Goal: Task Accomplishment & Management: Use online tool/utility

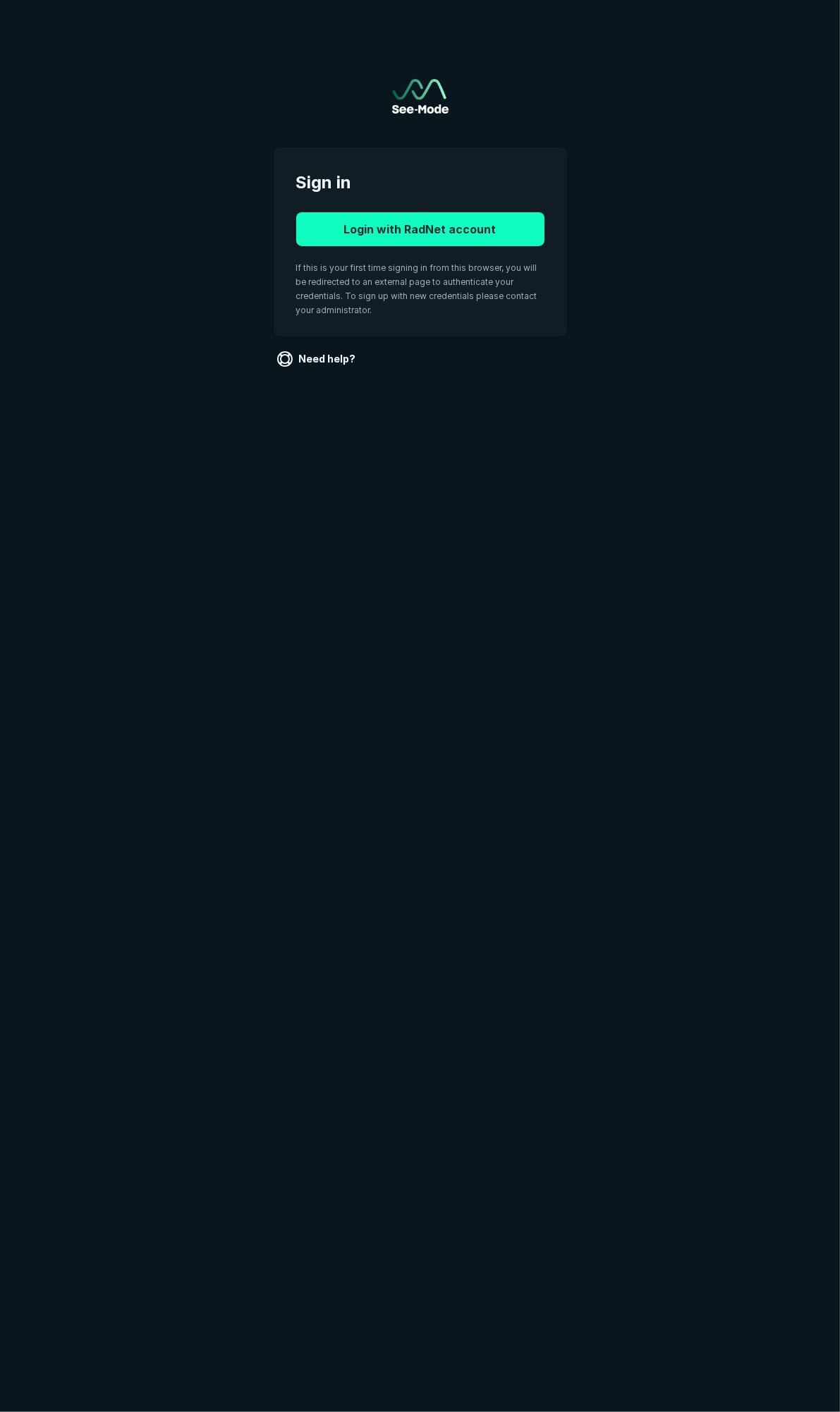
click at [482, 234] on button "Login with RadNet account" at bounding box center [421, 228] width 249 height 34
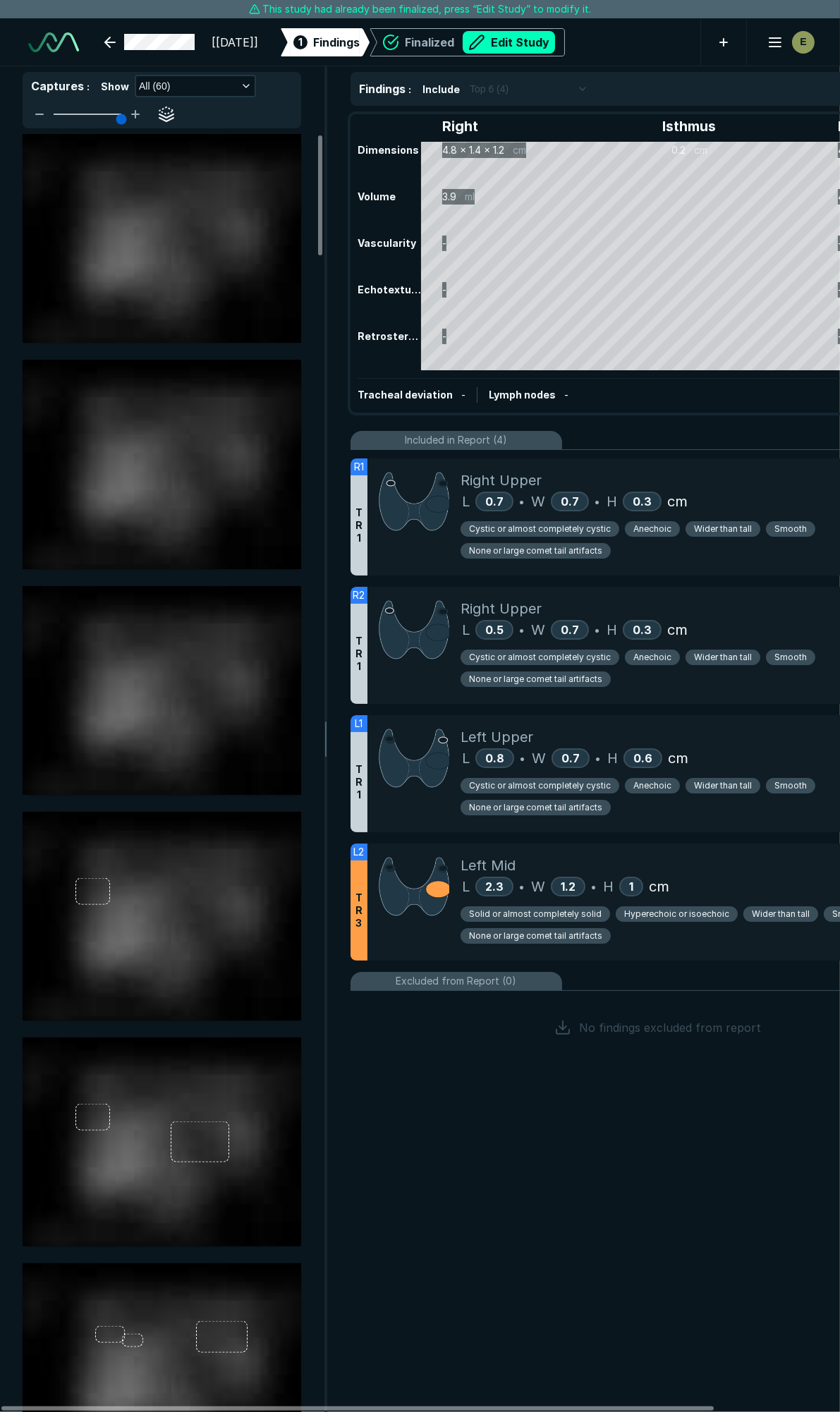
scroll to position [6182, 4553]
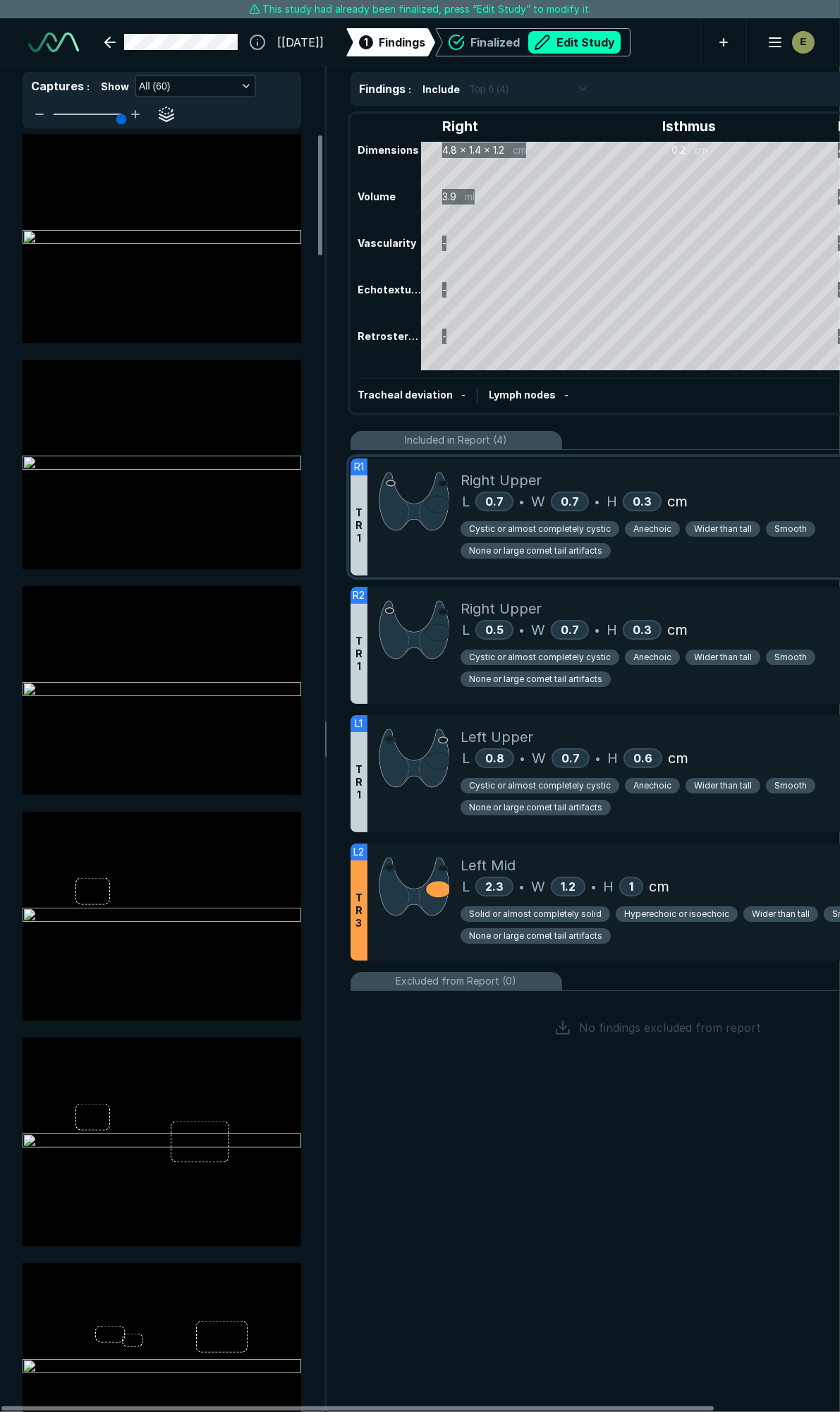
click at [747, 481] on div "Right Upper" at bounding box center [707, 480] width 493 height 21
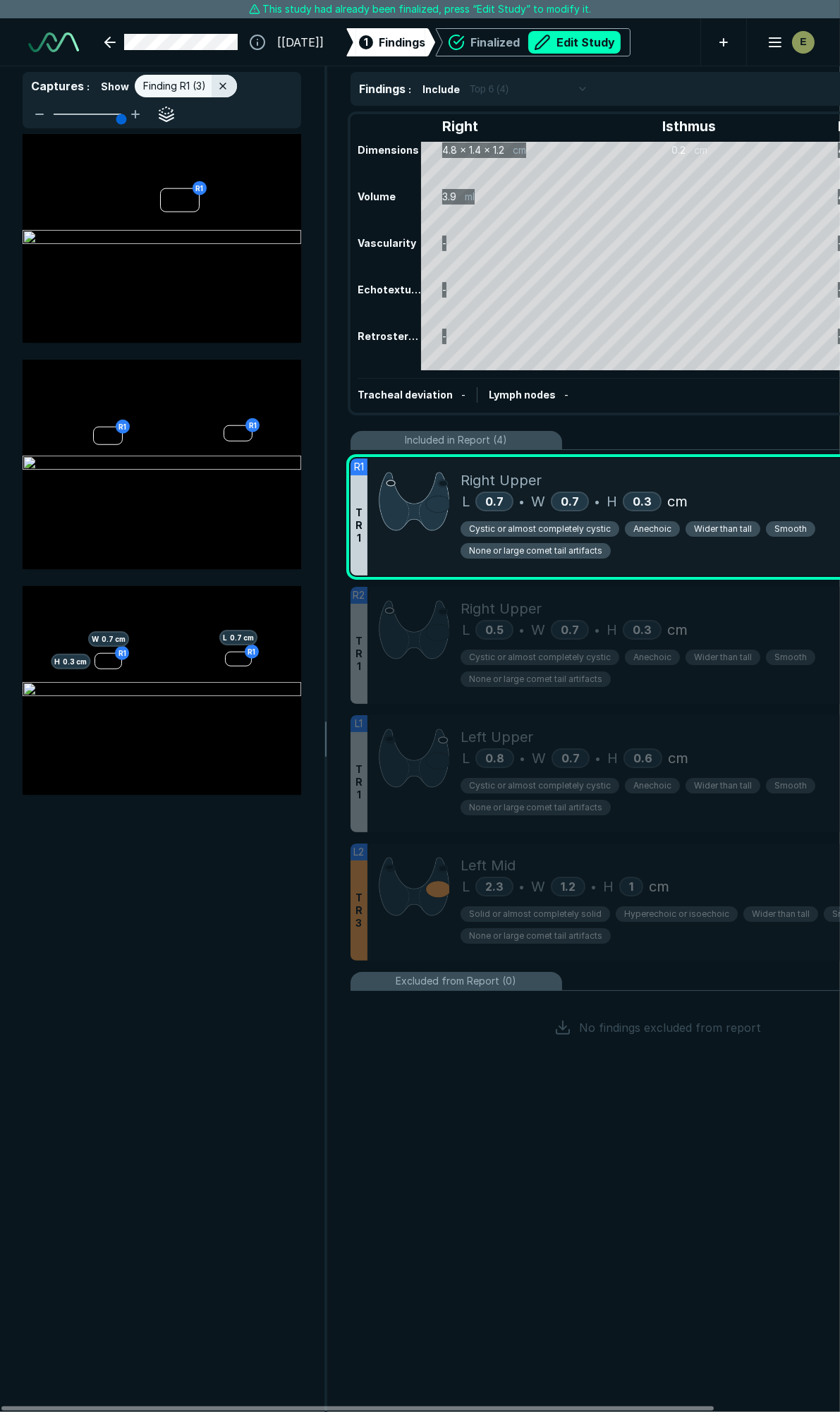
scroll to position [7411, 3043]
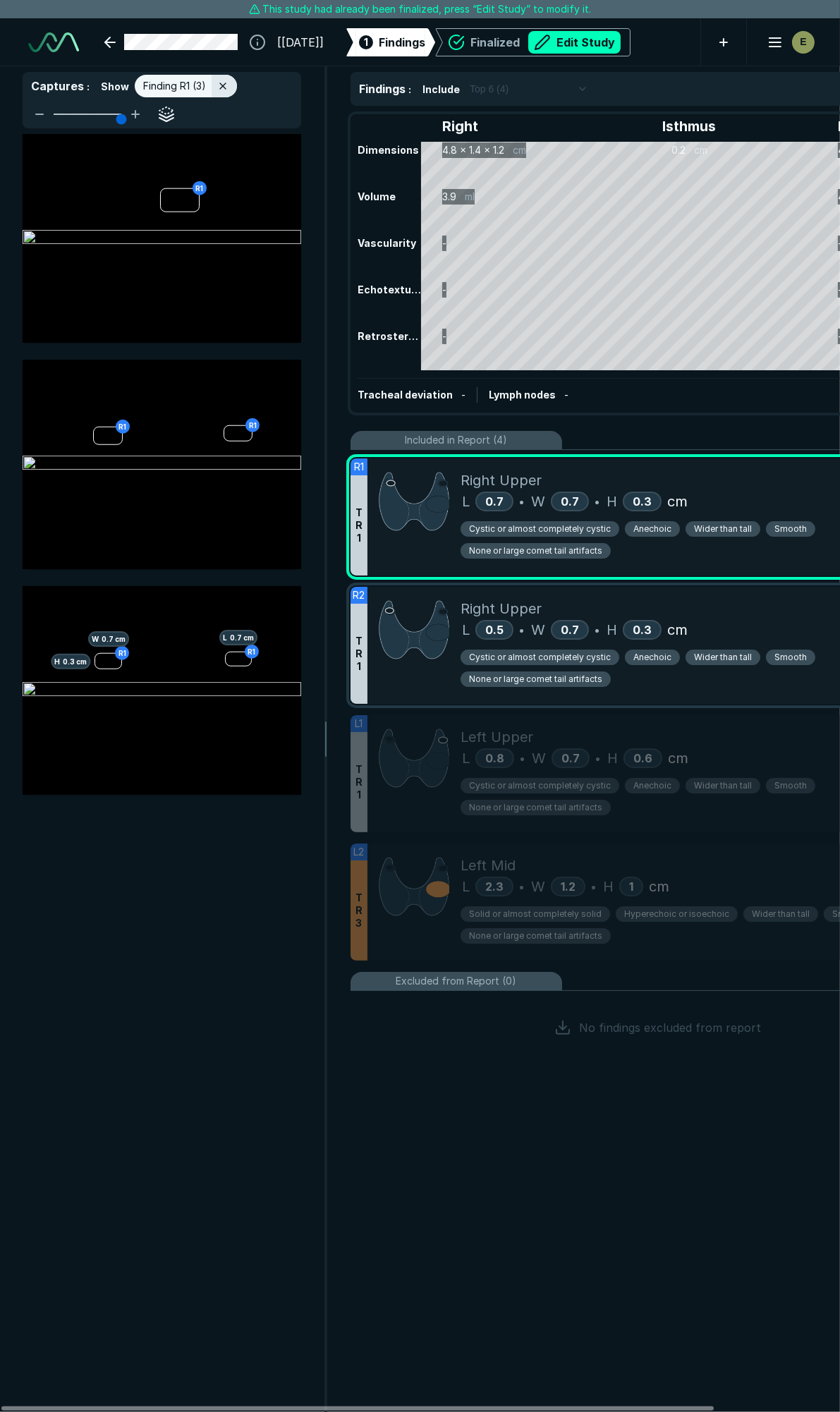
click at [755, 613] on div "Right Upper" at bounding box center [707, 609] width 493 height 21
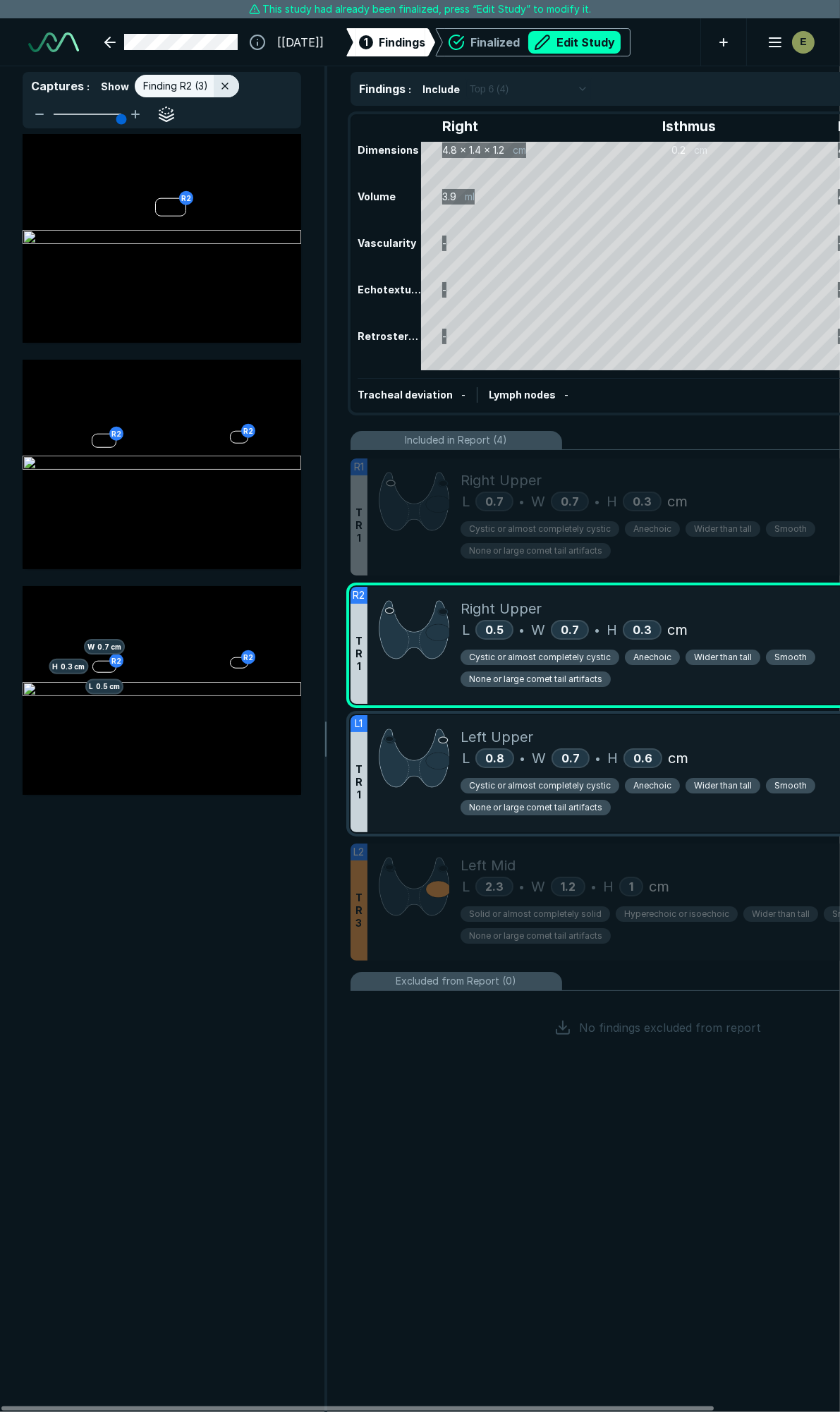
click at [766, 724] on div "Left Upper L 0.8 • W 0.7 • H 0.6 cm Cystic or almost completely cystic Anechoic…" at bounding box center [707, 774] width 493 height 117
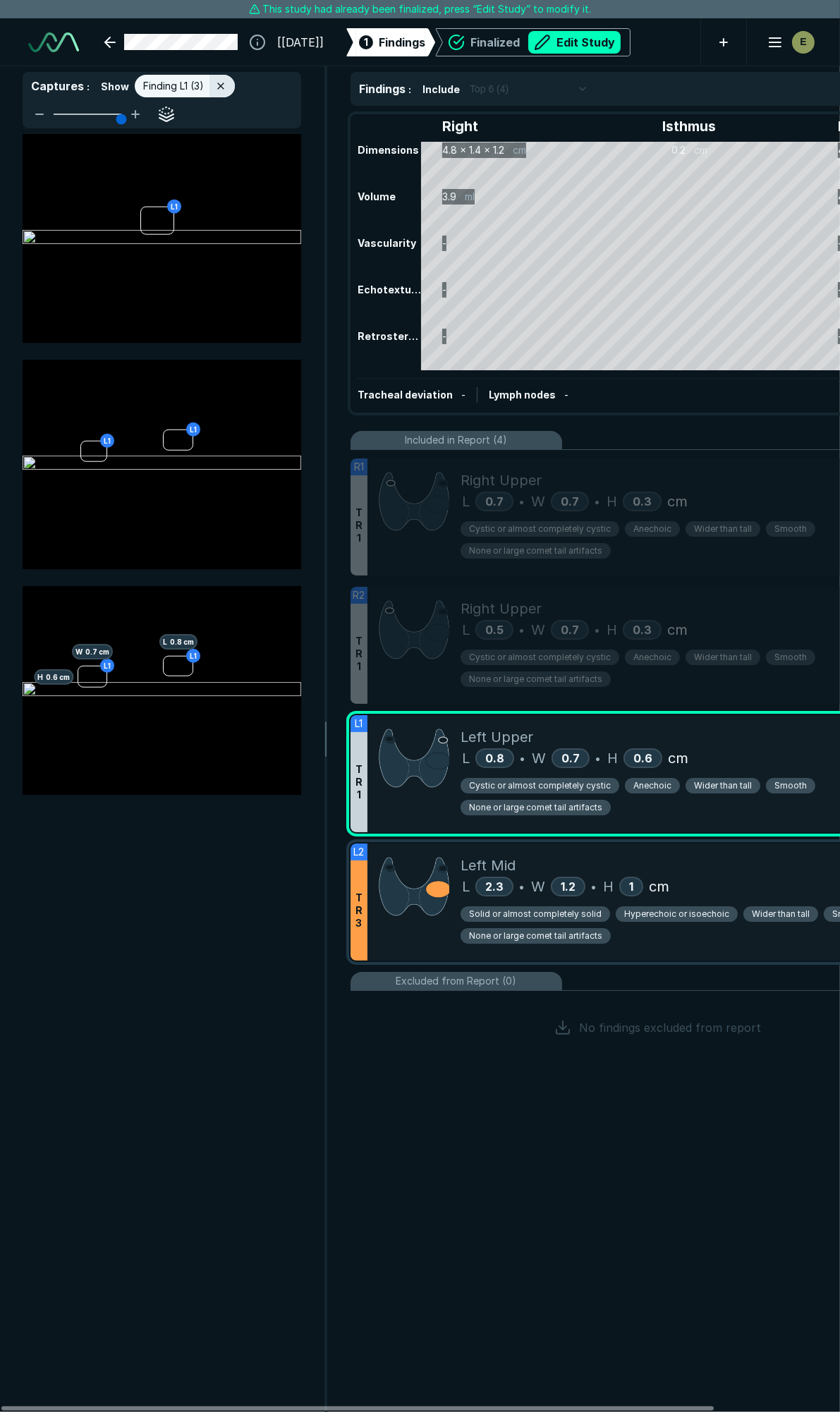
click at [737, 879] on div "L 2.3 • W 1.2 • H 1 cm" at bounding box center [707, 887] width 493 height 21
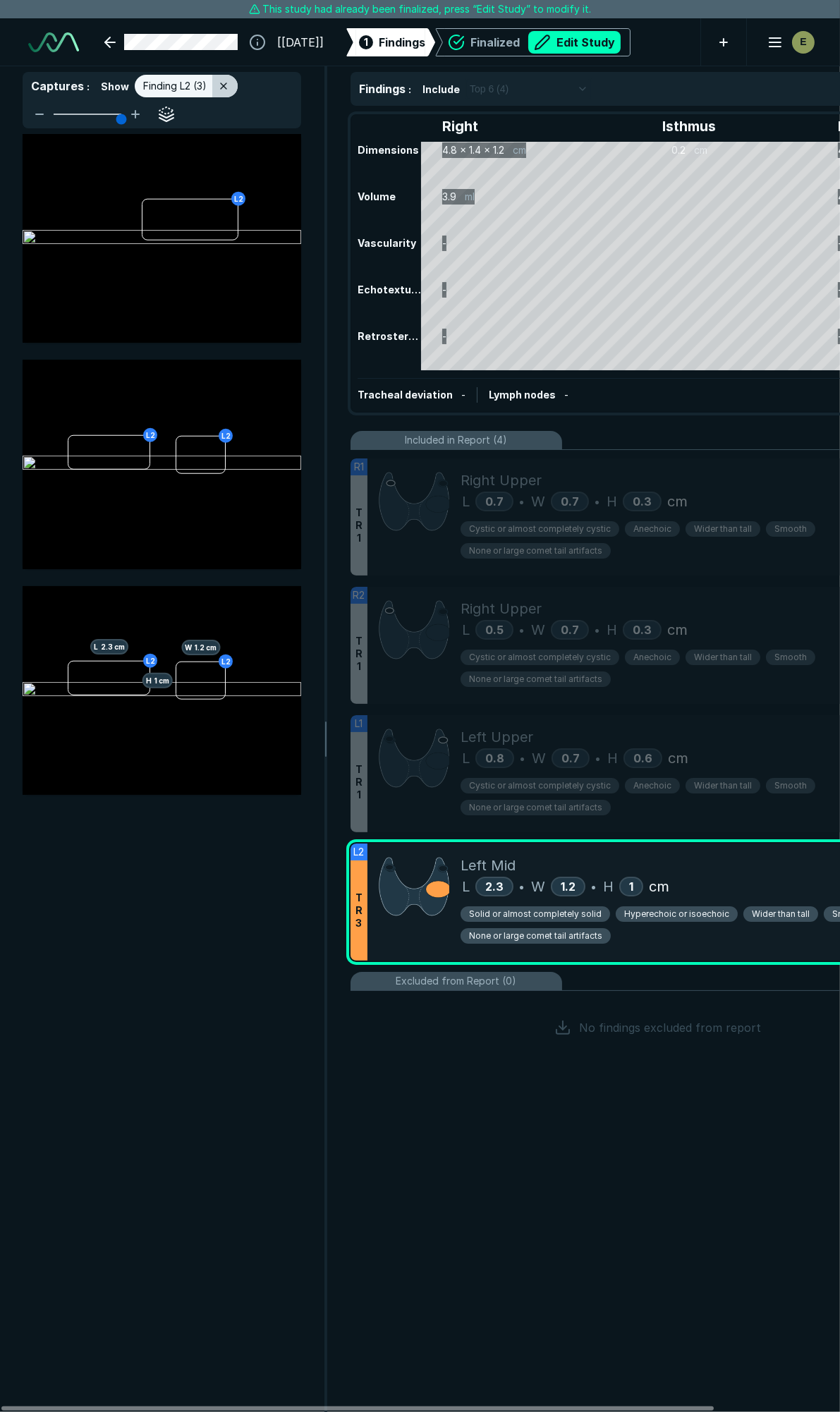
click at [223, 85] on line at bounding box center [224, 86] width 6 height 6
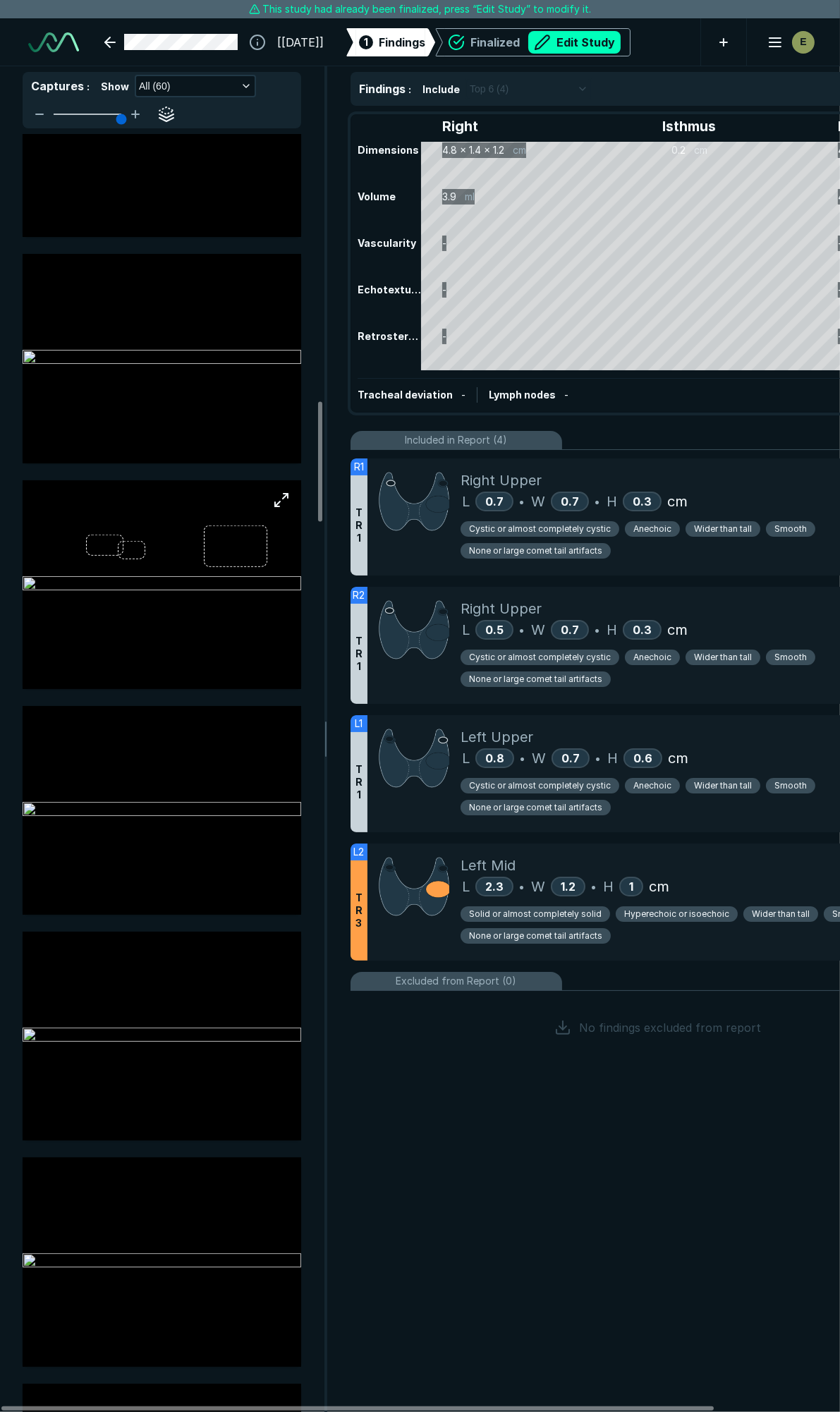
scroll to position [2900, 0]
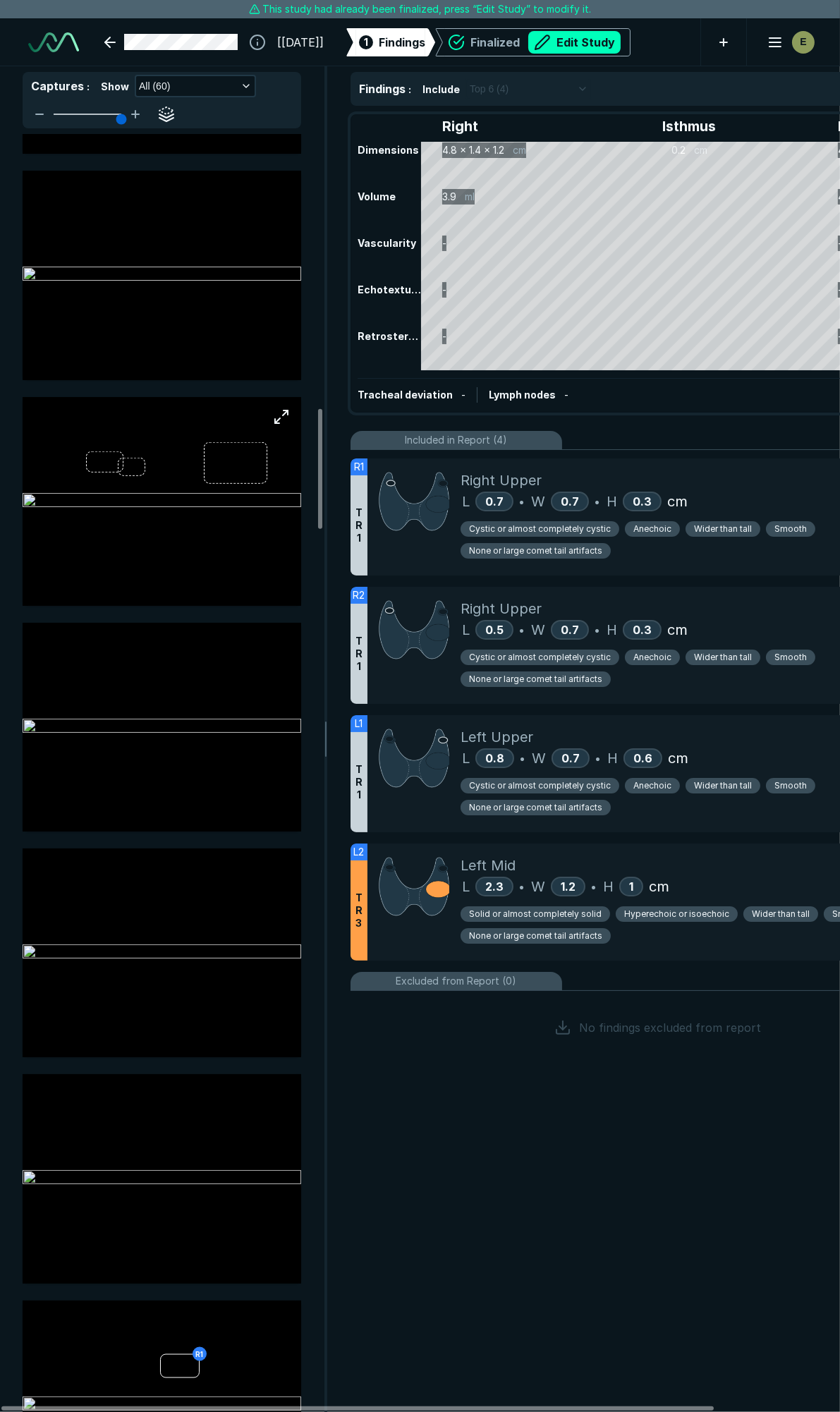
click at [224, 493] on img at bounding box center [162, 501] width 279 height 17
click at [222, 493] on img at bounding box center [162, 501] width 279 height 17
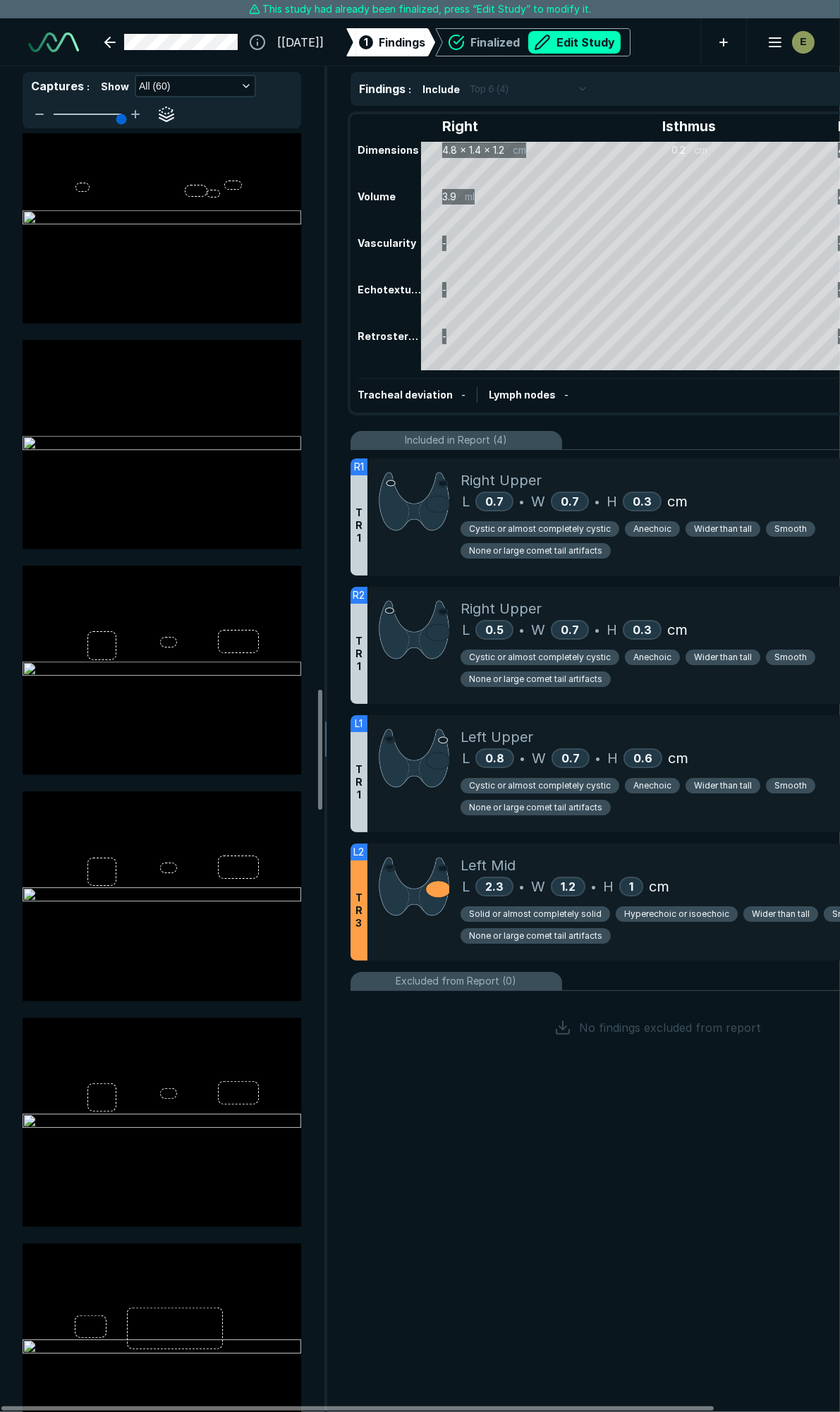
scroll to position [5879, 0]
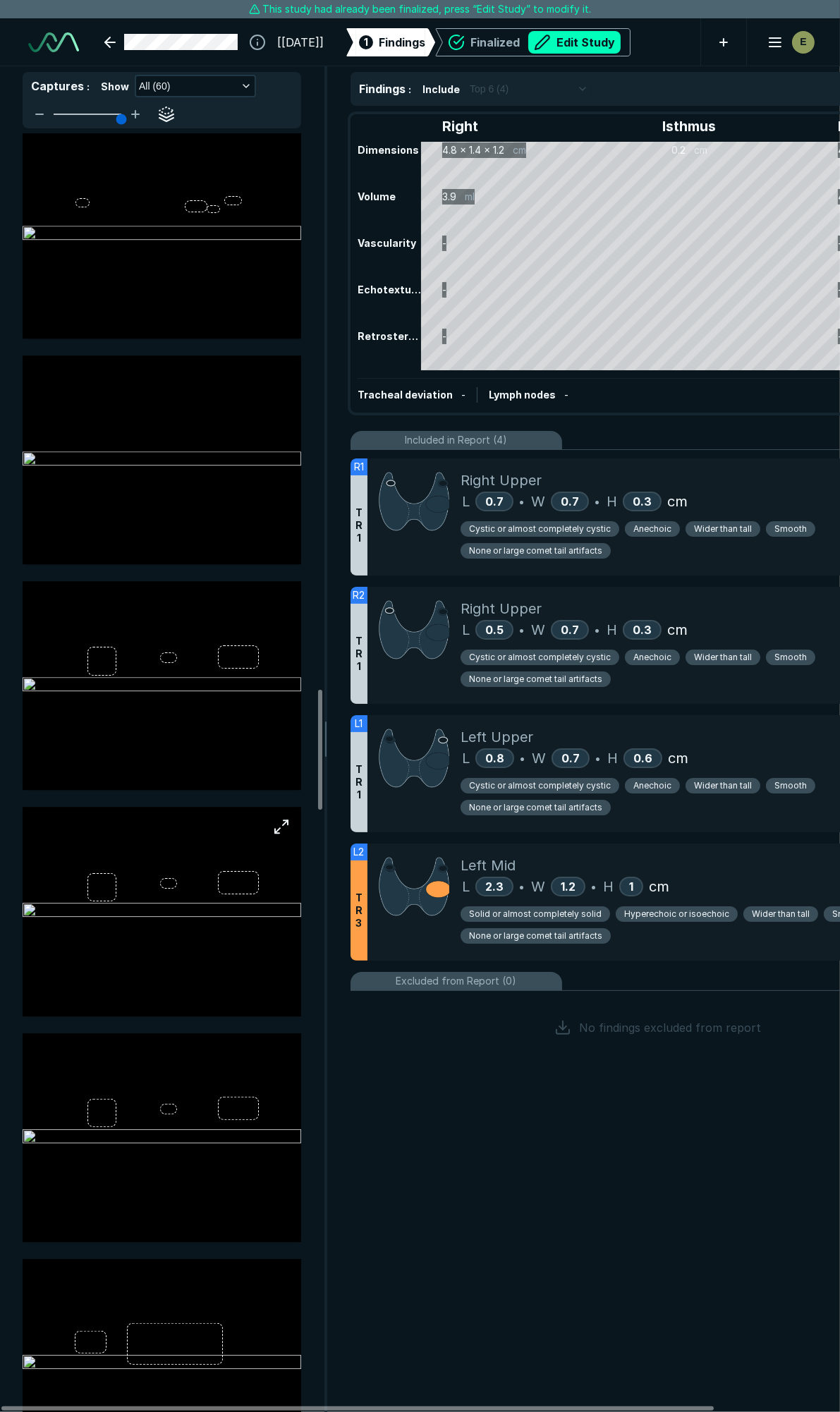
click at [237, 912] on img at bounding box center [162, 911] width 279 height 17
click at [222, 911] on img at bounding box center [162, 911] width 279 height 17
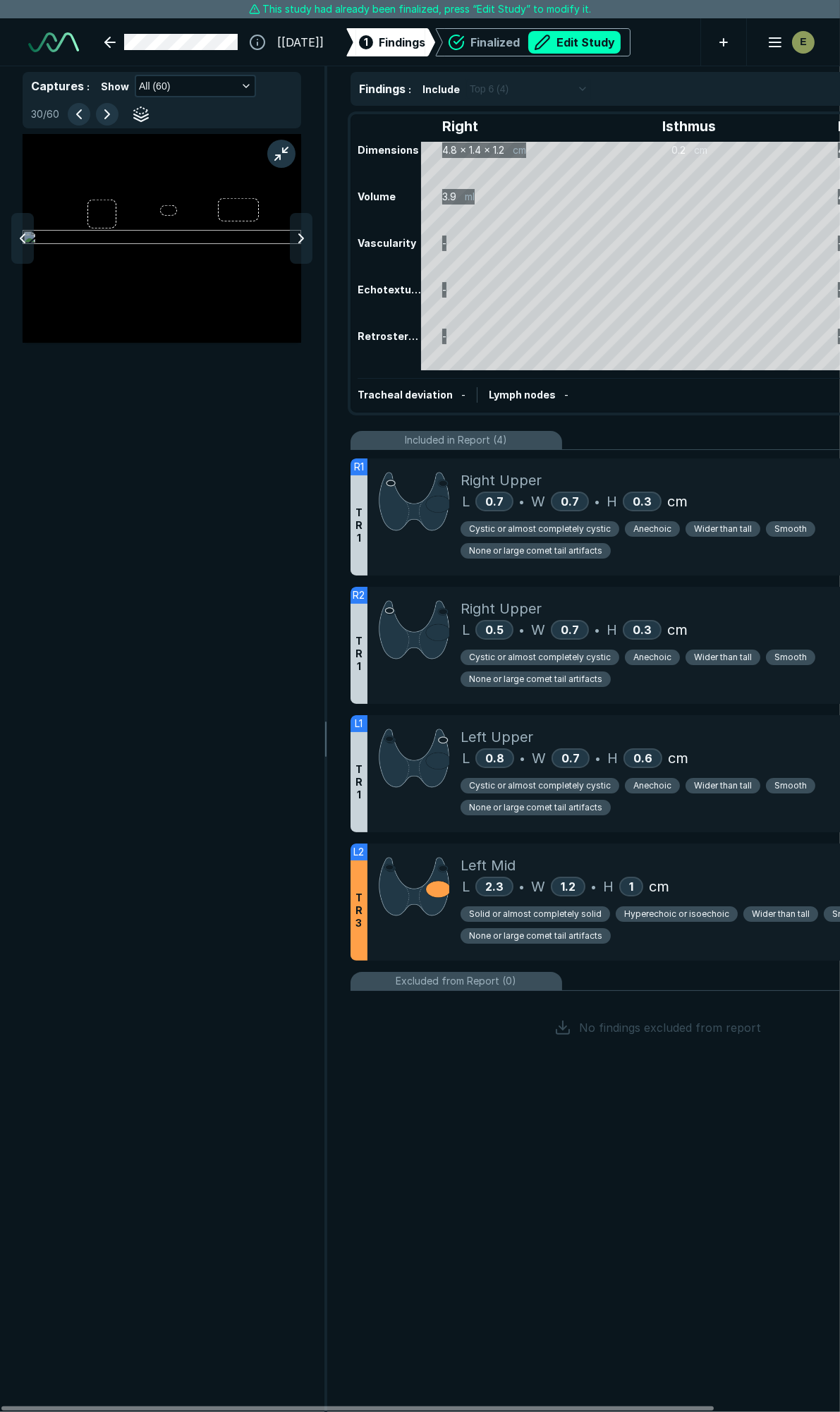
scroll to position [7411, 3043]
click at [216, 230] on img at bounding box center [162, 238] width 279 height 17
click at [146, 117] on button "button" at bounding box center [141, 114] width 22 height 22
click at [146, 115] on button "button" at bounding box center [141, 114] width 22 height 22
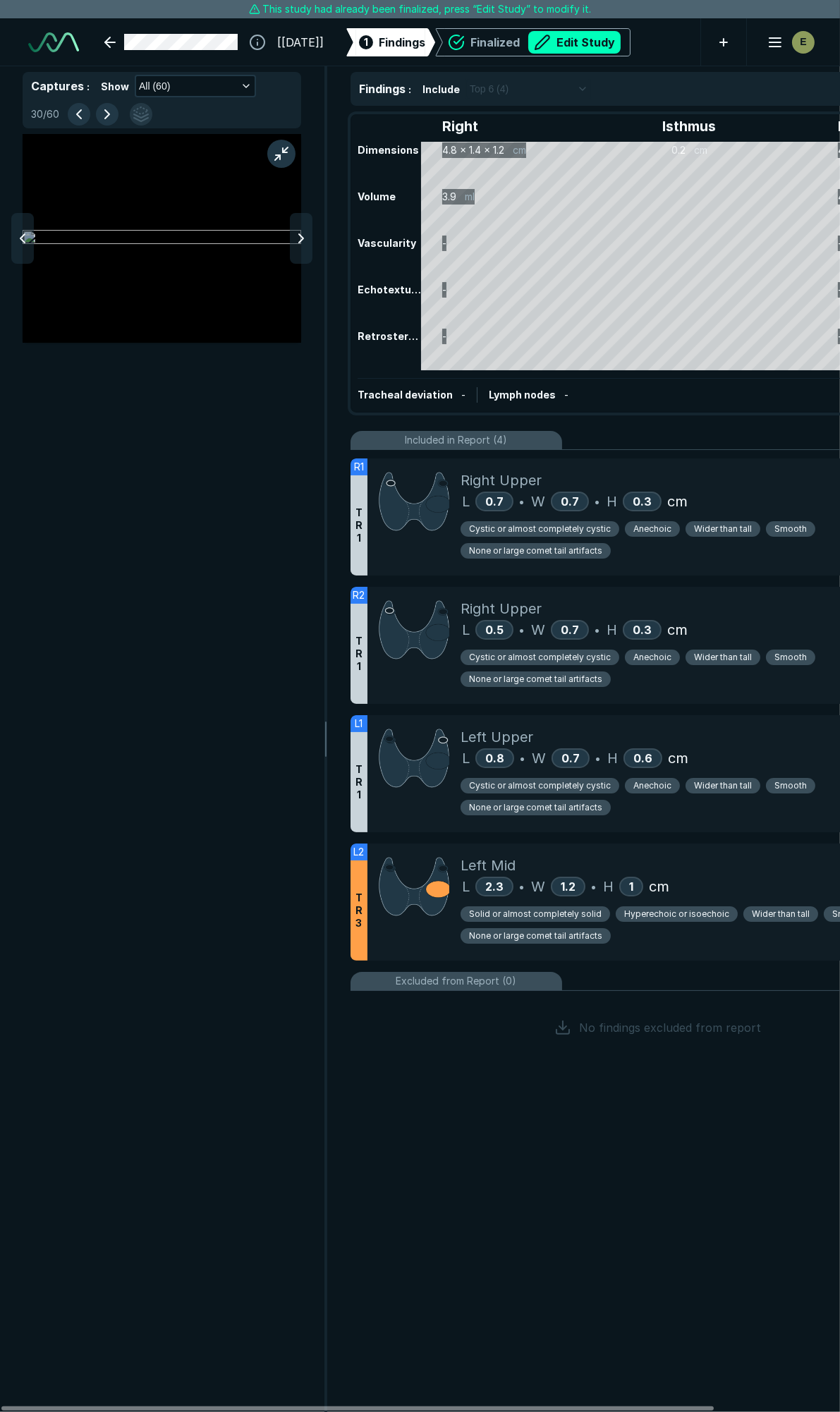
click at [146, 115] on button "button" at bounding box center [141, 114] width 22 height 22
click at [621, 47] on button "Edit Study" at bounding box center [573, 42] width 92 height 22
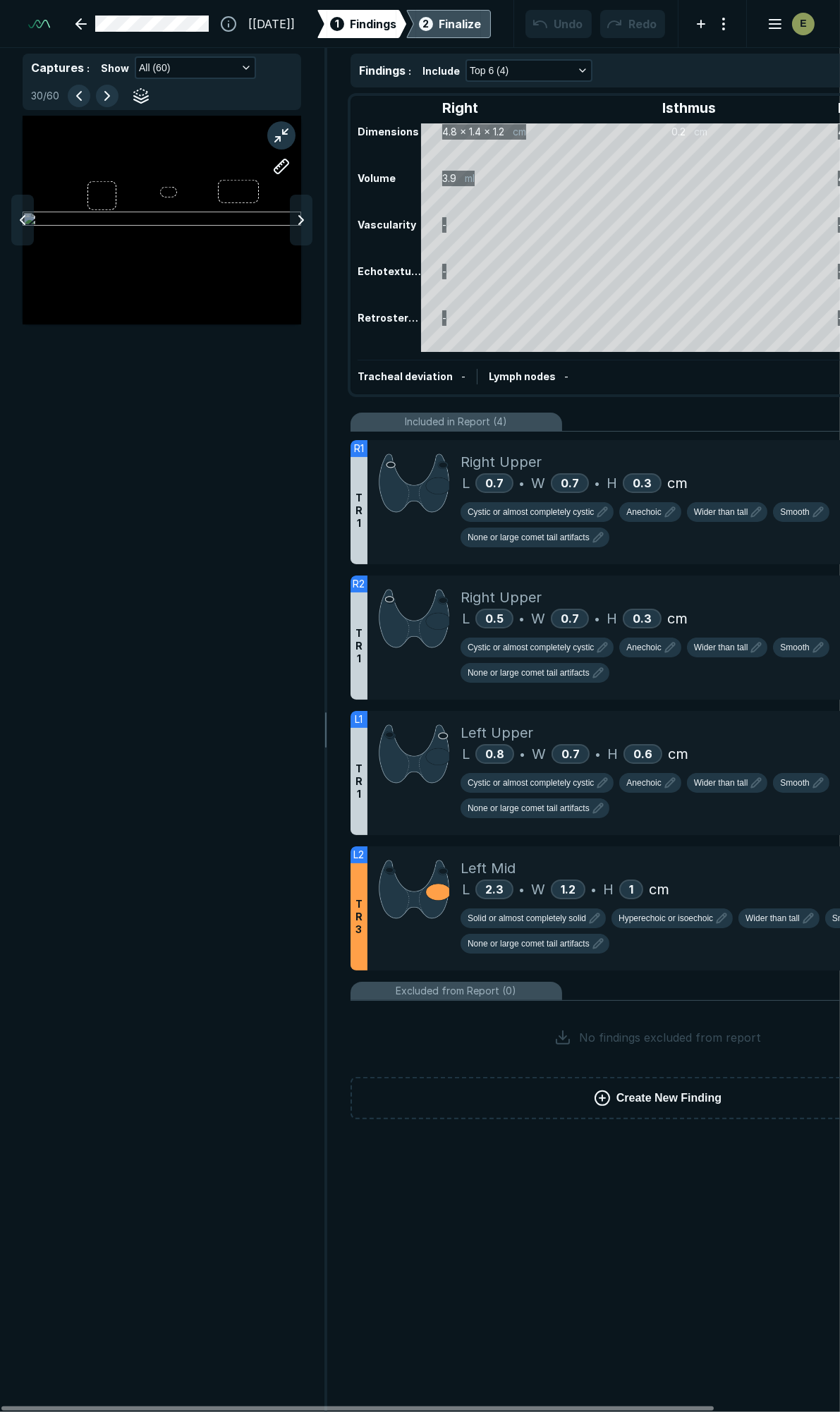
scroll to position [7923, 5591]
click at [636, 1094] on span "Create New Finding" at bounding box center [669, 1098] width 105 height 17
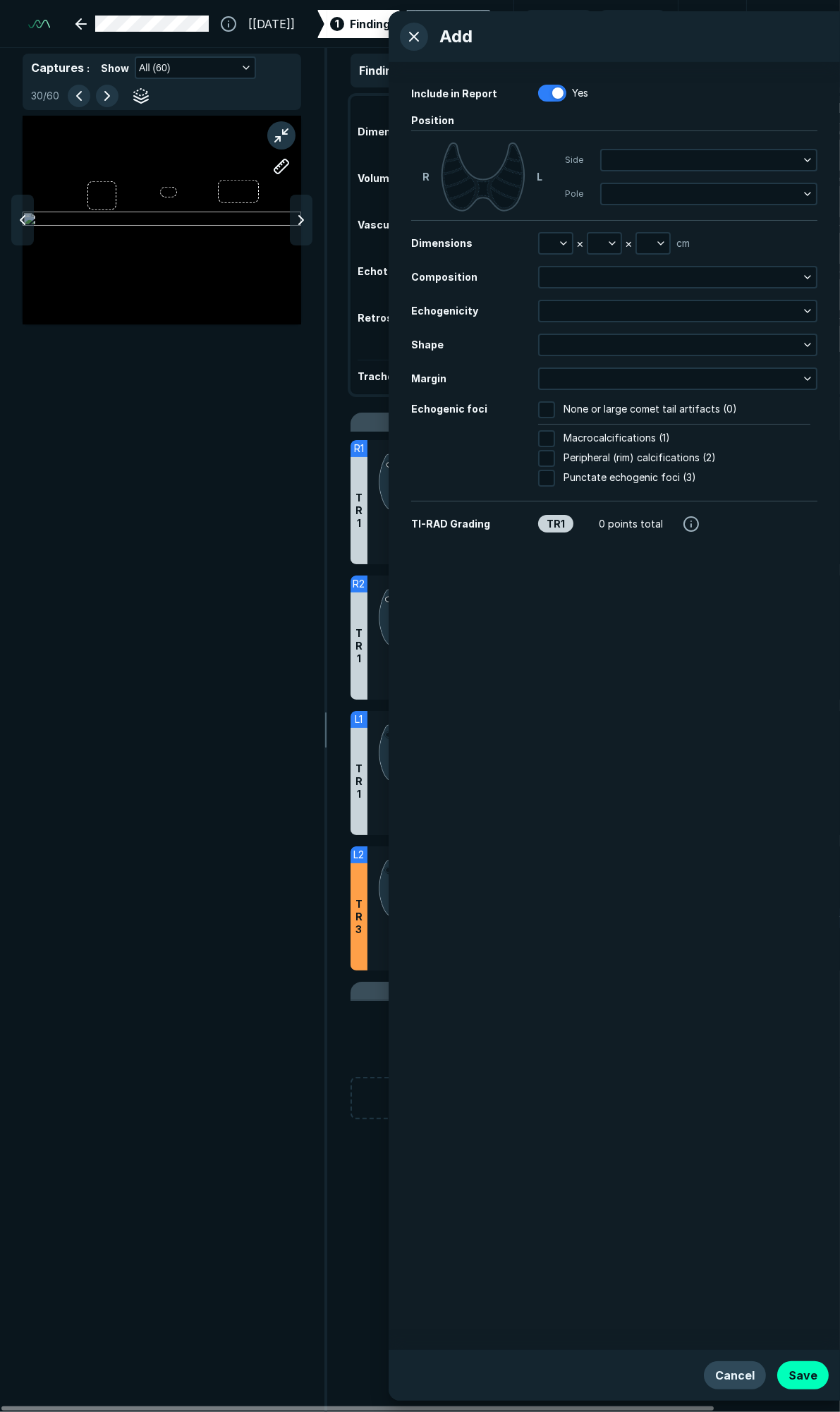
click at [747, 1378] on button "Cancel" at bounding box center [734, 1376] width 62 height 28
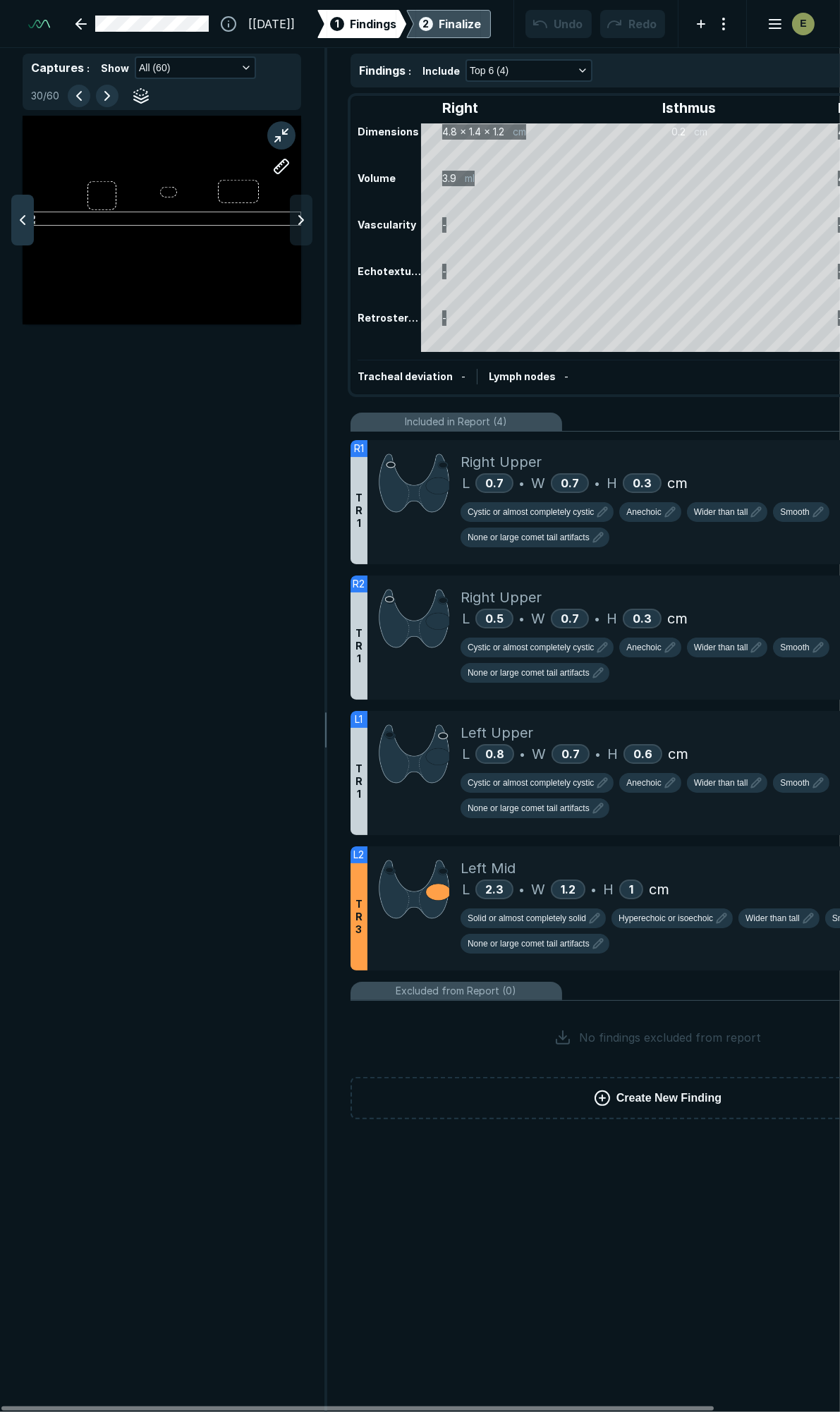
click at [14, 224] on icon at bounding box center [22, 220] width 17 height 17
click at [299, 216] on polyline at bounding box center [301, 219] width 4 height 8
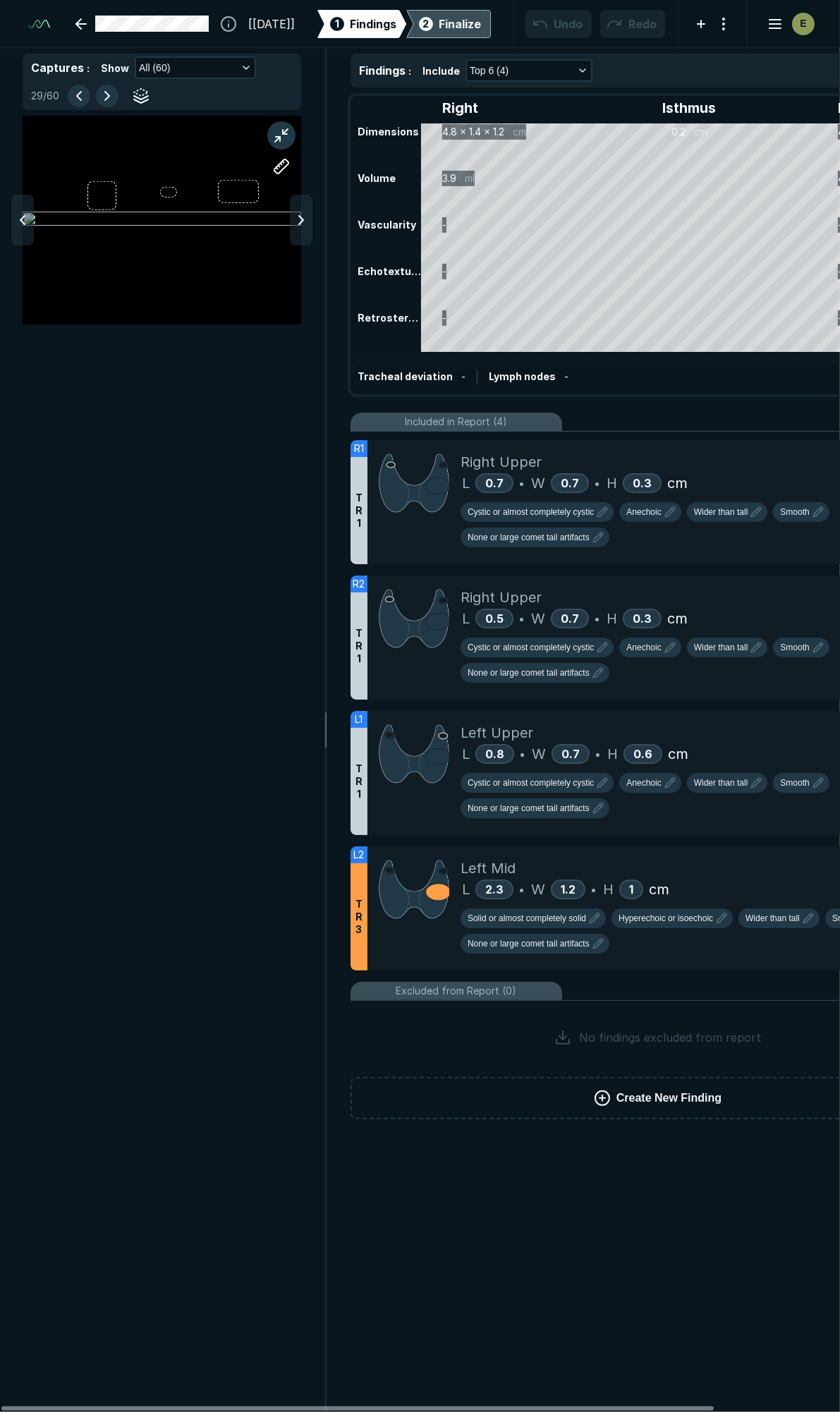
drag, startPoint x: 240, startPoint y: 216, endPoint x: 163, endPoint y: 431, distance: 228.4
click at [163, 446] on div at bounding box center [162, 763] width 323 height 1297
click at [286, 125] on button "button" at bounding box center [281, 136] width 28 height 28
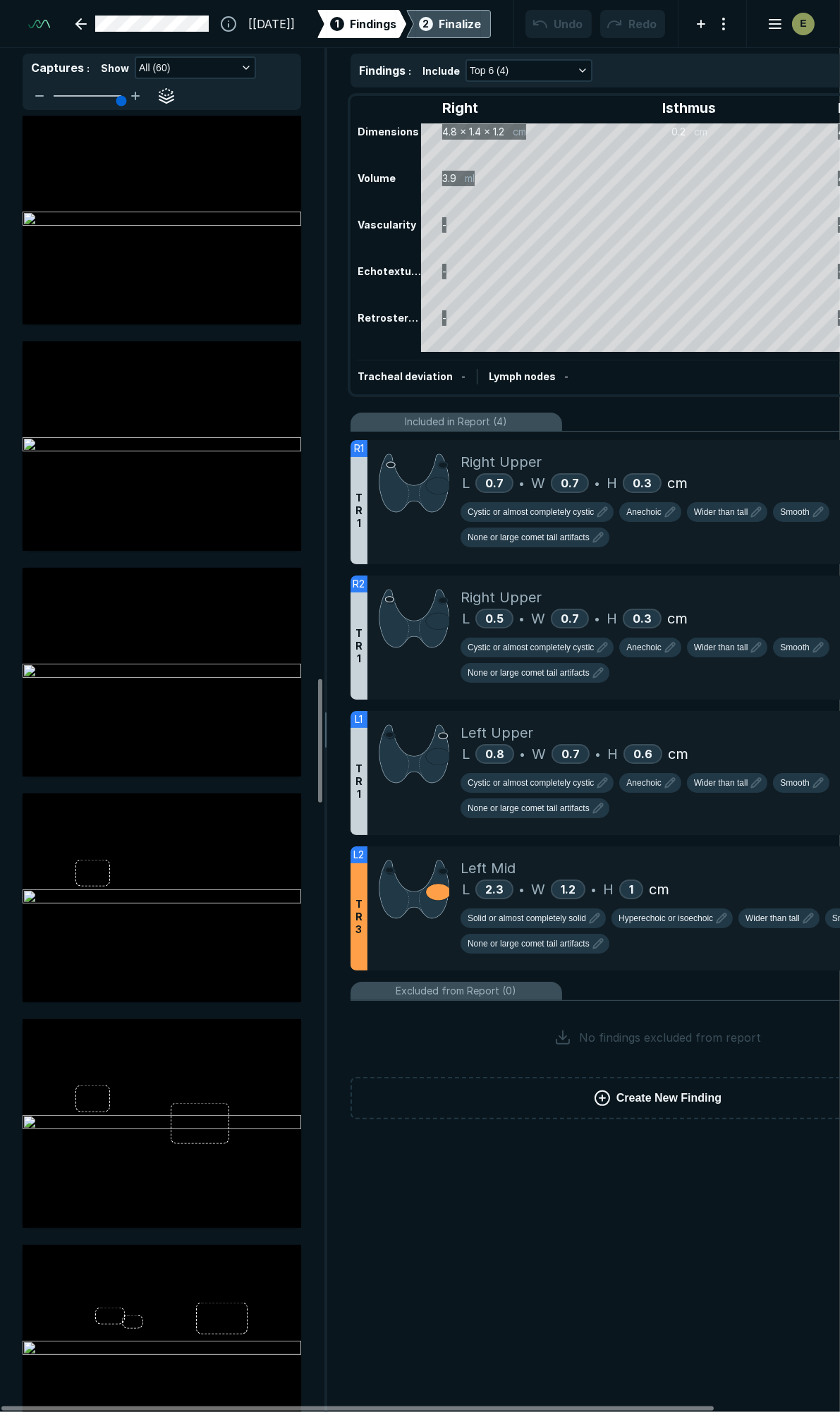
scroll to position [5879, 0]
click at [217, 921] on div at bounding box center [162, 893] width 279 height 157
click at [603, 1090] on icon at bounding box center [602, 1098] width 17 height 17
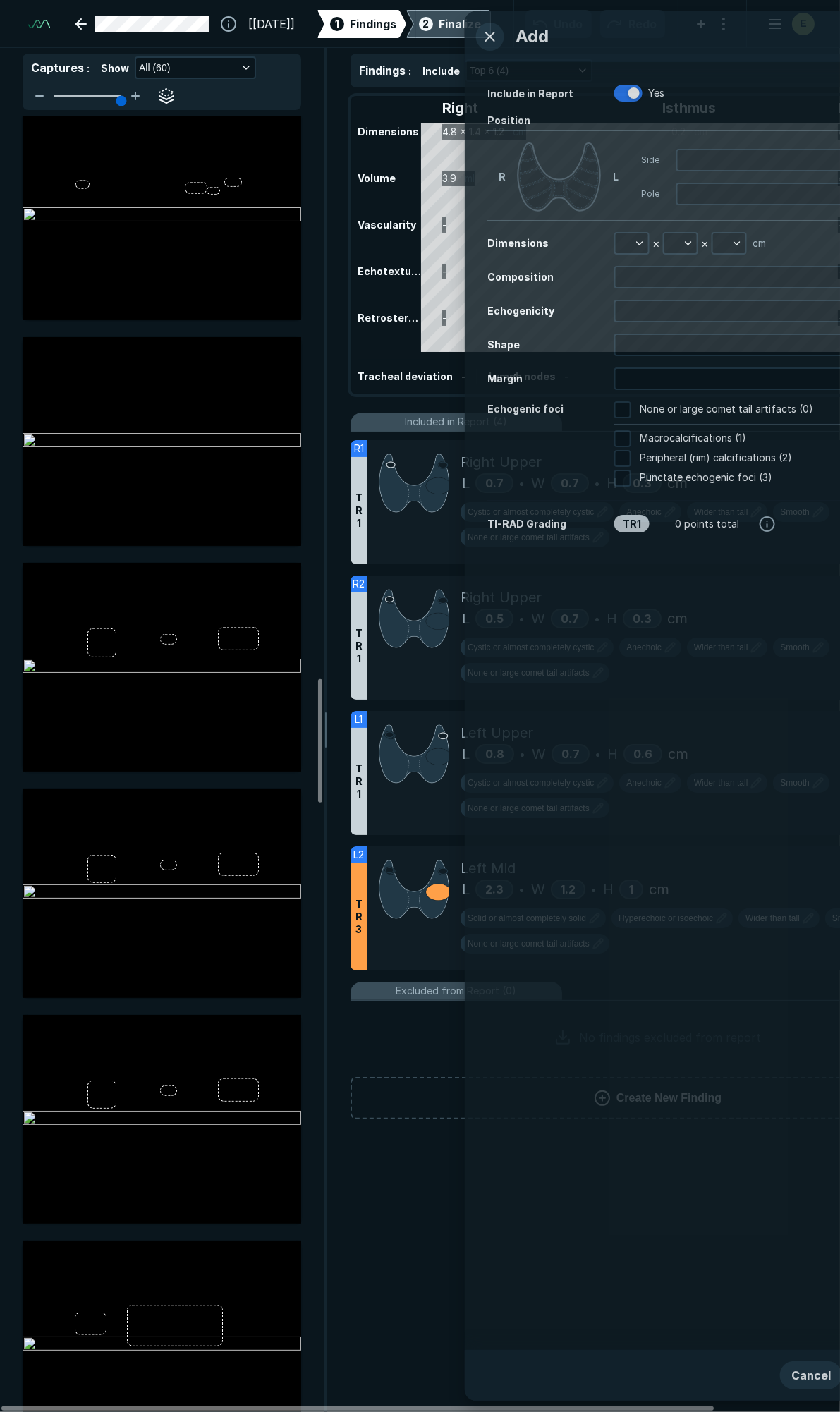
scroll to position [7354, 3617]
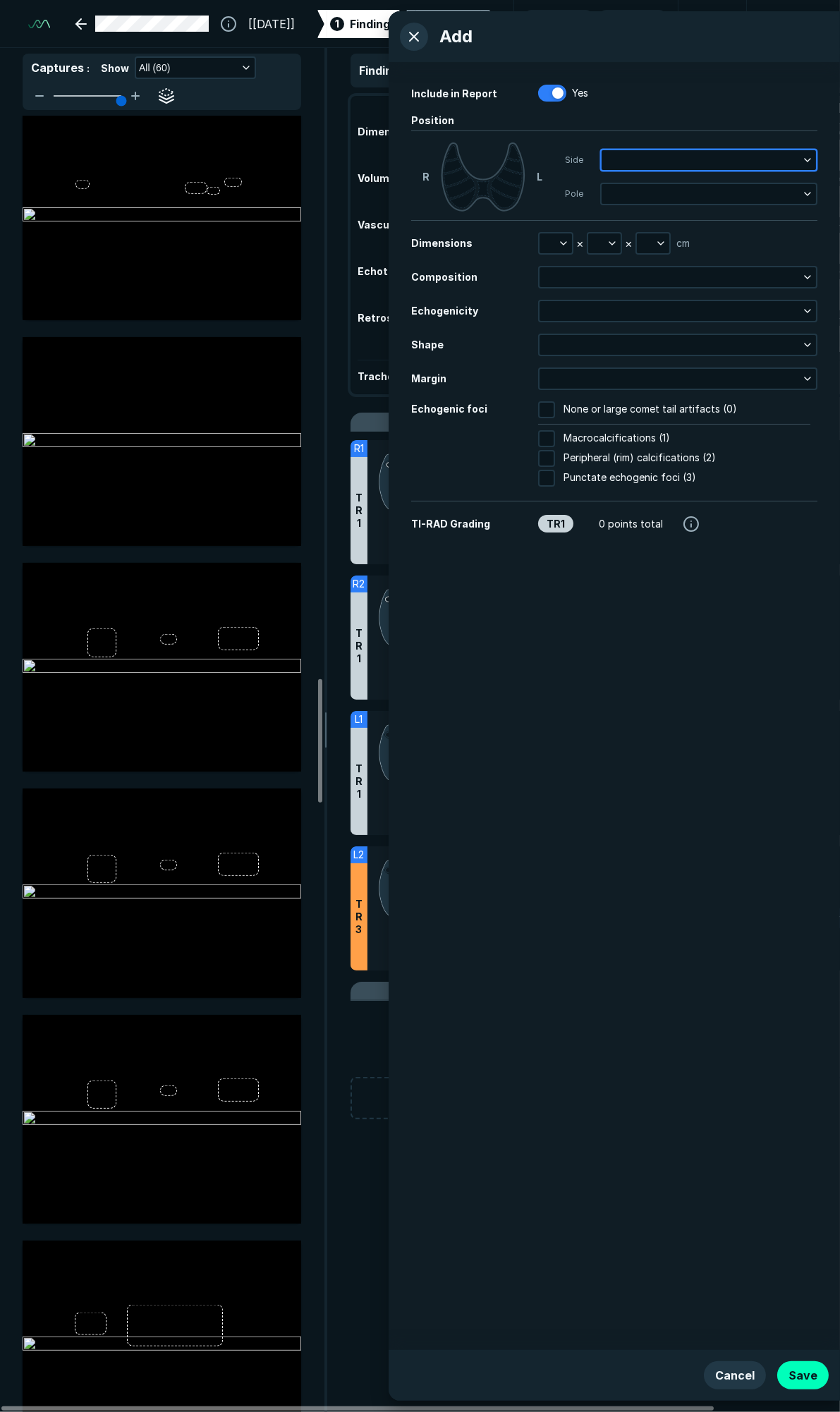
click at [801, 160] on button "button" at bounding box center [708, 160] width 214 height 19
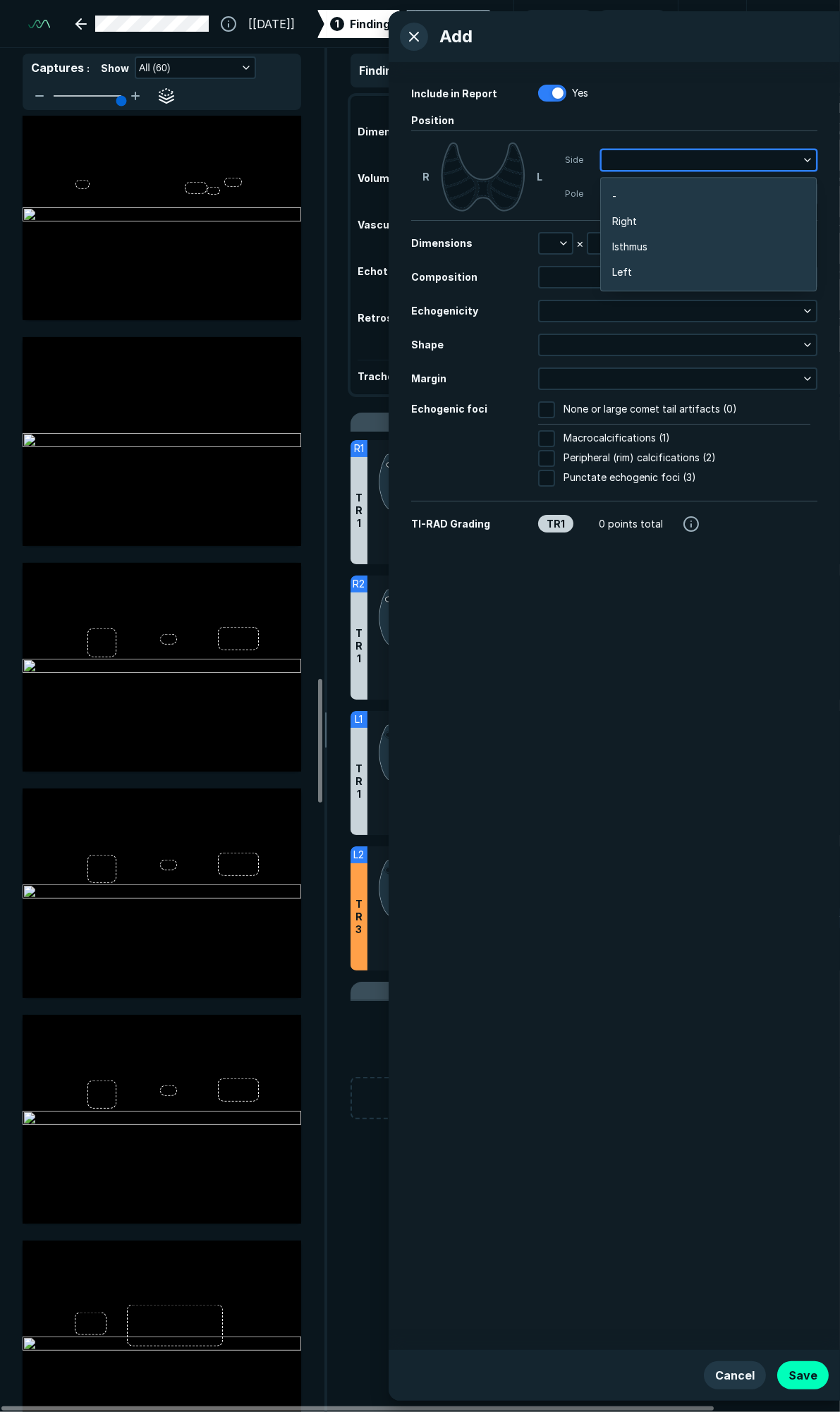
scroll to position [2239, 2778]
click at [639, 753] on div "Include in Report Yes Position [PERSON_NAME] Side Pole Dimensions × × cm Compos…" at bounding box center [614, 706] width 451 height 1288
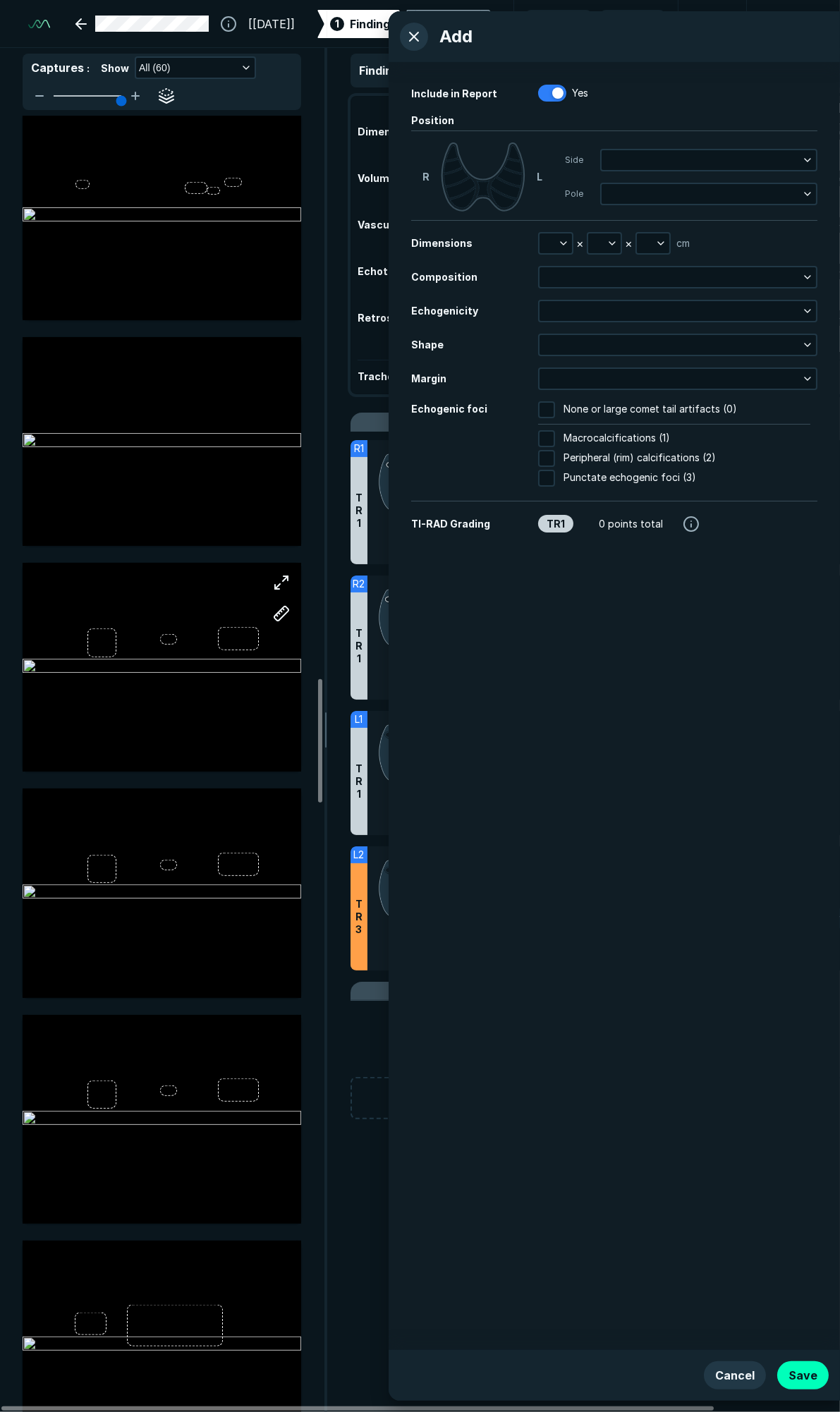
click at [212, 723] on div at bounding box center [162, 667] width 279 height 157
click at [413, 33] on button "button" at bounding box center [414, 37] width 28 height 28
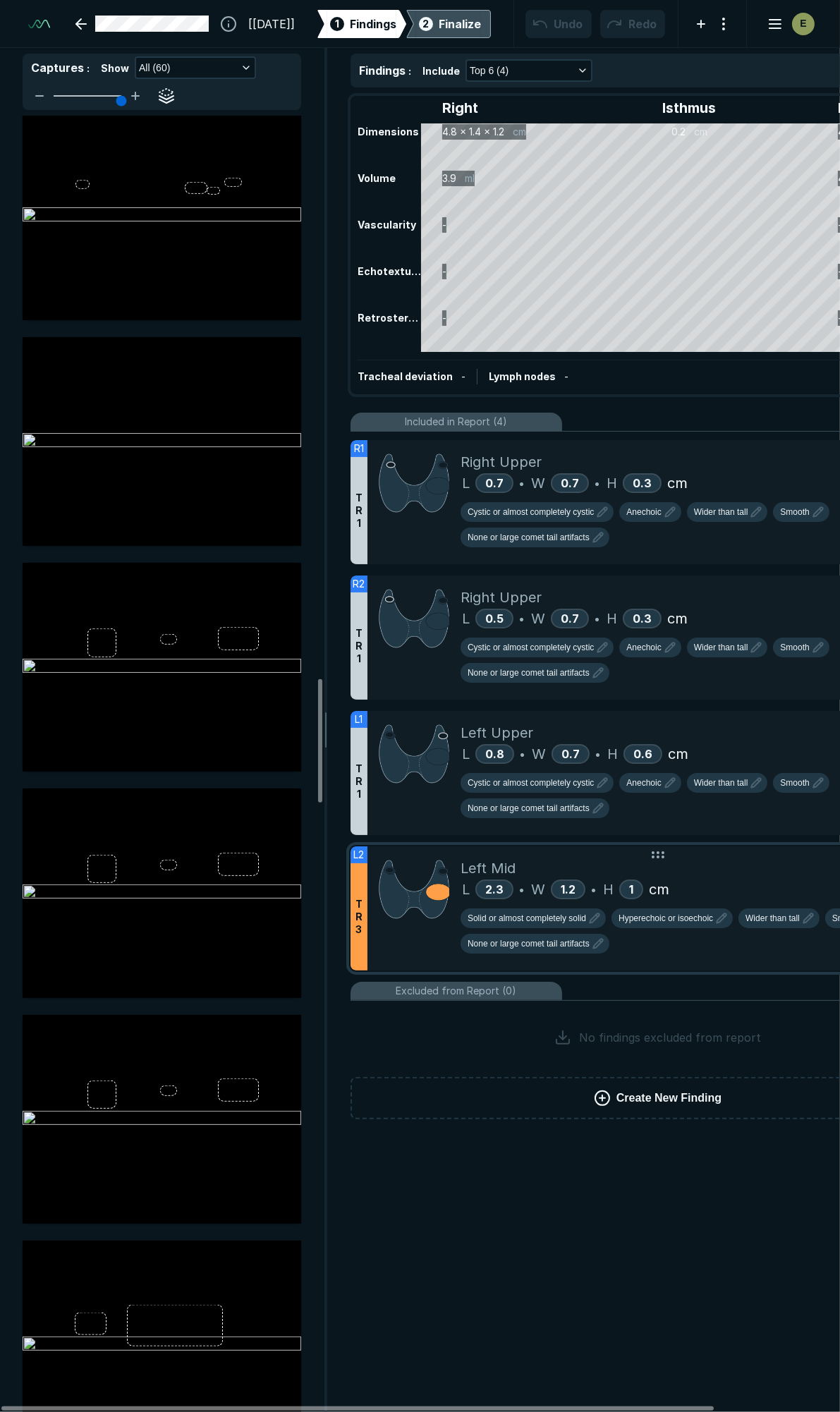
click at [699, 866] on div "Left Mid" at bounding box center [707, 868] width 493 height 21
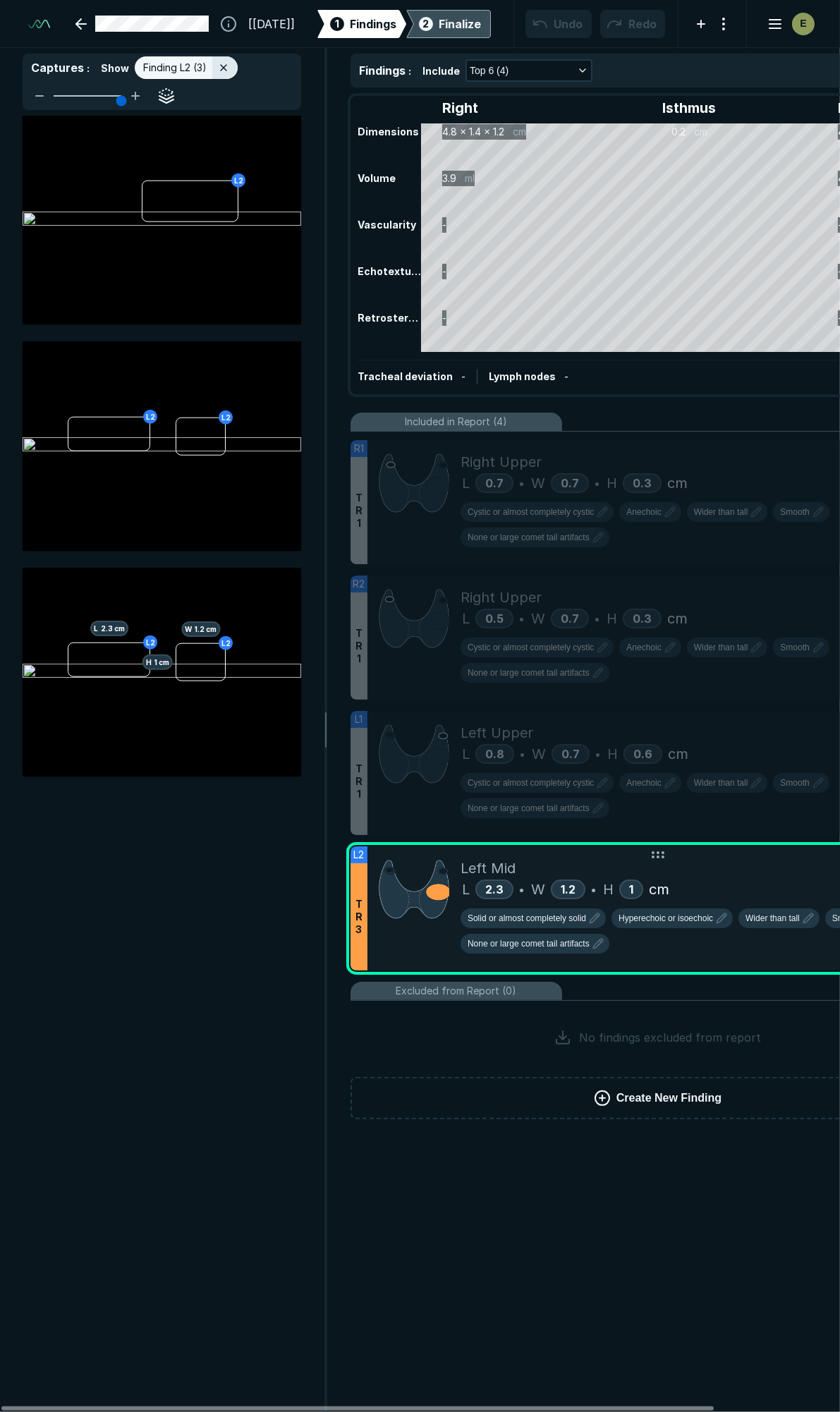
scroll to position [7494, 3043]
drag, startPoint x: 249, startPoint y: 1154, endPoint x: 506, endPoint y: 0, distance: 1182.3
click at [249, 1154] on div "L2 L2 L2 L2 L 2.3 cm L2 H 1 cm W 1.2 cm" at bounding box center [162, 763] width 323 height 1297
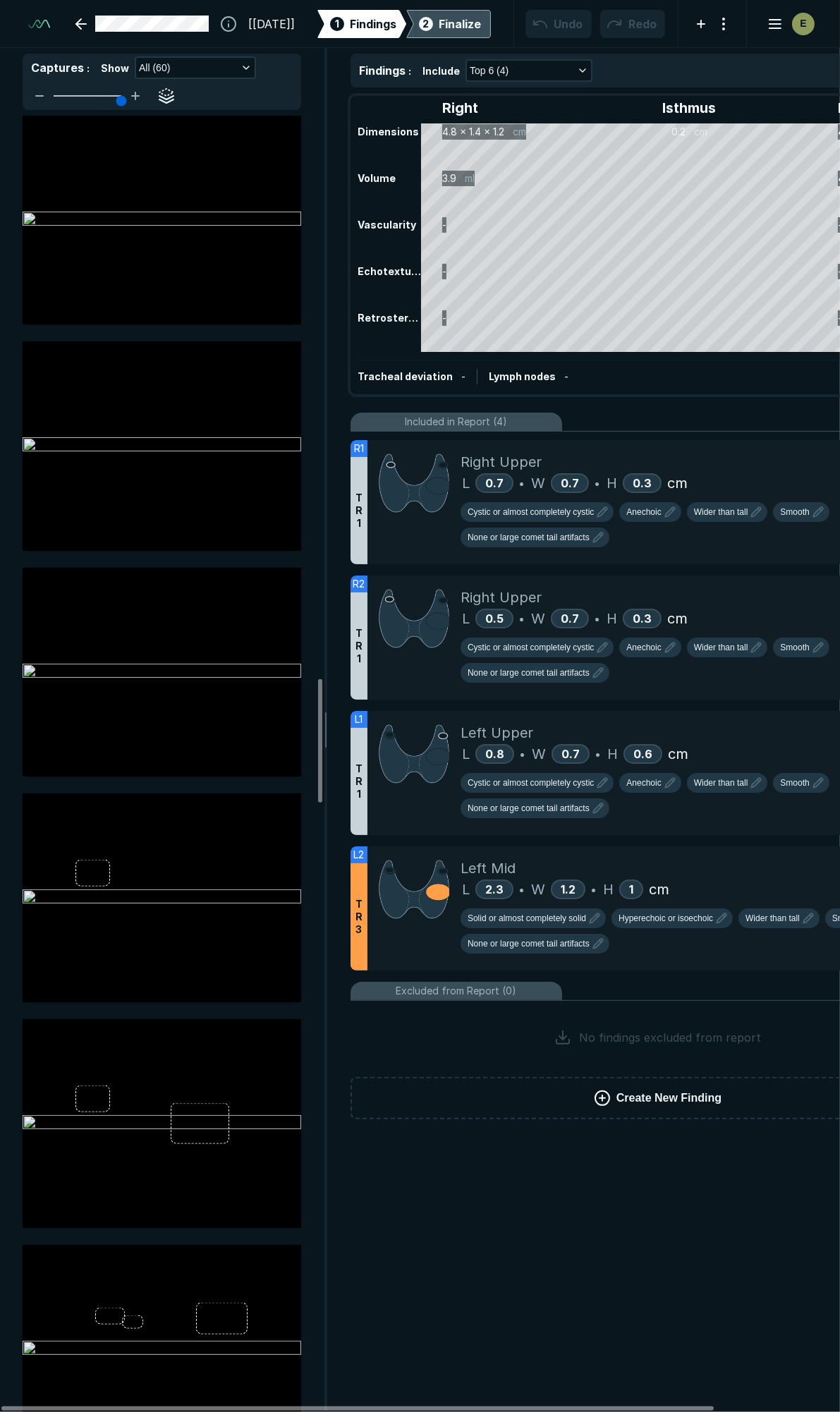
scroll to position [5879, 0]
click at [363, 22] on span "Findings" at bounding box center [373, 24] width 46 height 17
click at [444, 21] on div "Finalize" at bounding box center [460, 24] width 43 height 17
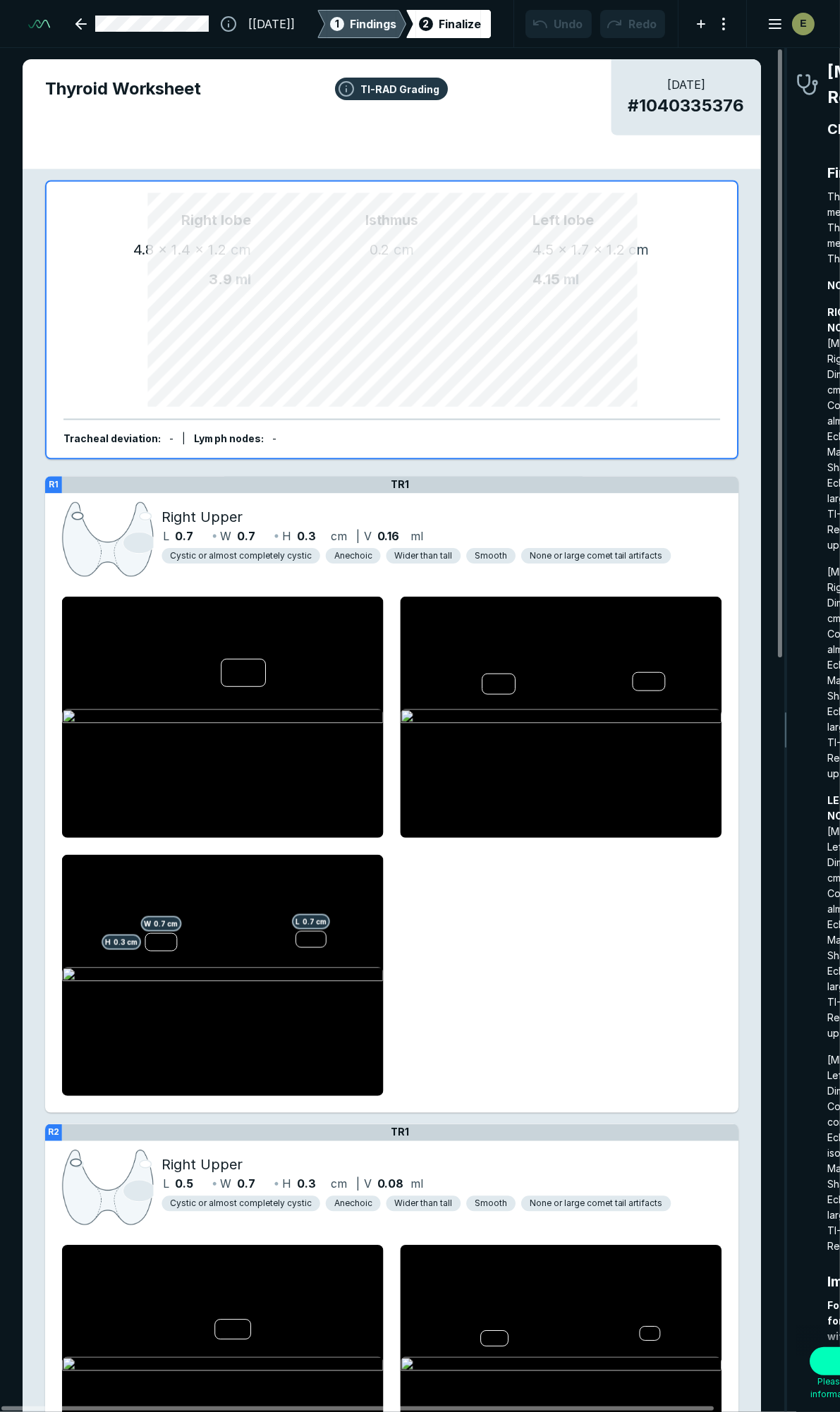
scroll to position [7871, 2548]
click at [478, 24] on div "Finalize" at bounding box center [460, 24] width 43 height 17
click at [442, 25] on div "Finalize" at bounding box center [460, 24] width 43 height 17
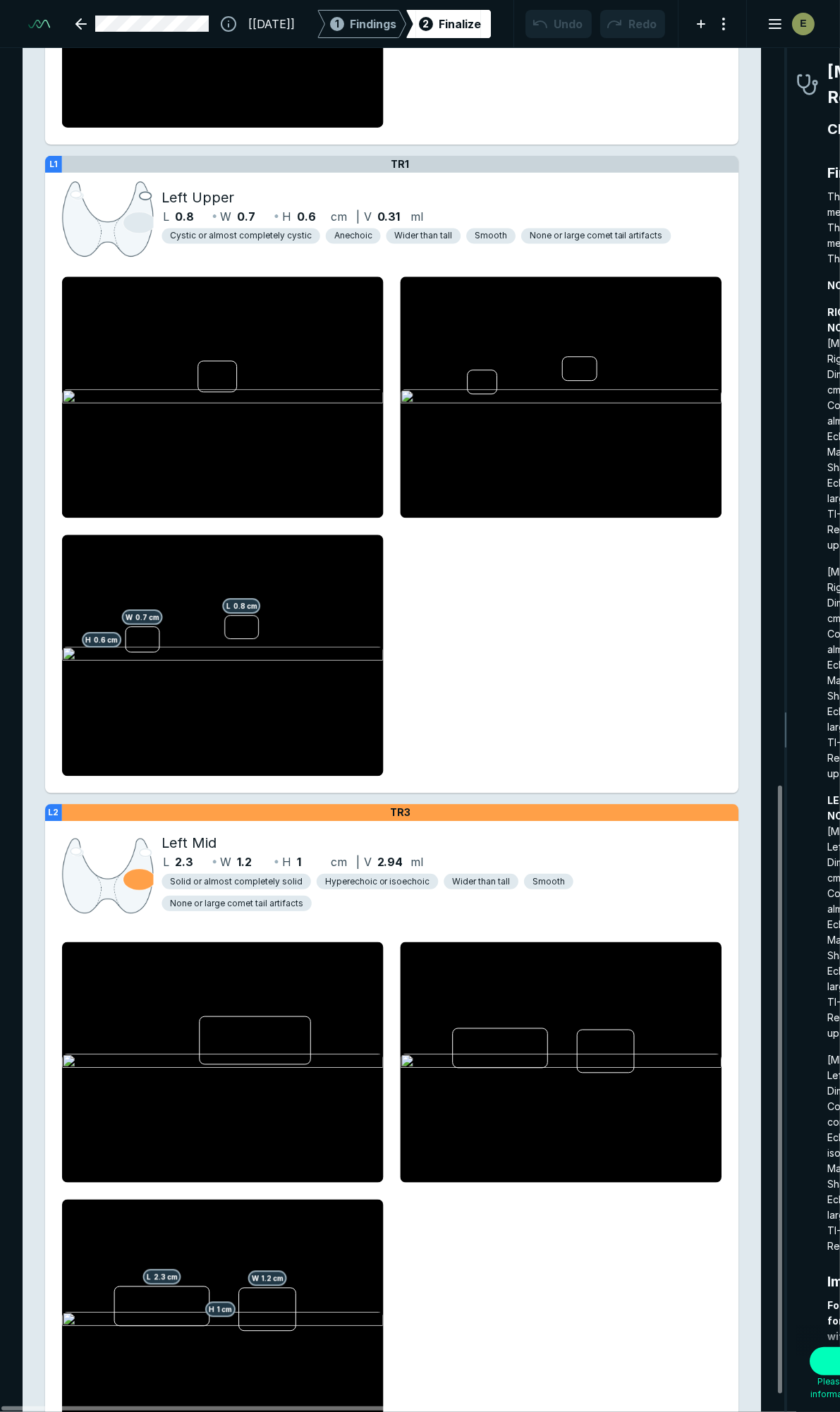
scroll to position [1532, 0]
